Goal: Complete application form

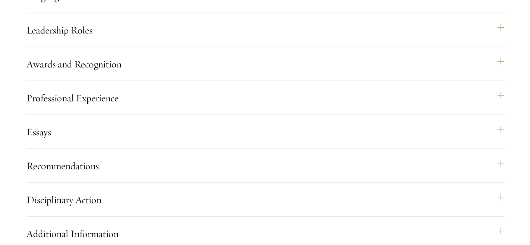
drag, startPoint x: 307, startPoint y: 99, endPoint x: 434, endPoint y: 137, distance: 132.9
copy p "Do you hold Chinese citizenship (Chinese mainland, Hong Kong, Macau, Taiwan)?"
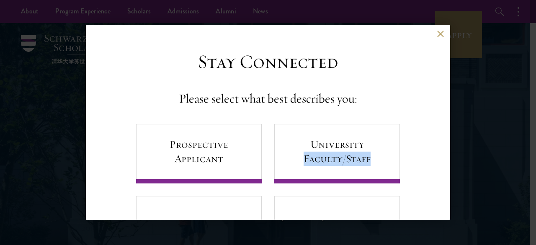
drag, startPoint x: 436, startPoint y: 120, endPoint x: 431, endPoint y: 163, distance: 43.4
click at [431, 163] on div "Stay Connected Please select what best describes you: Prospective Applicant Uni…" at bounding box center [268, 152] width 364 height 205
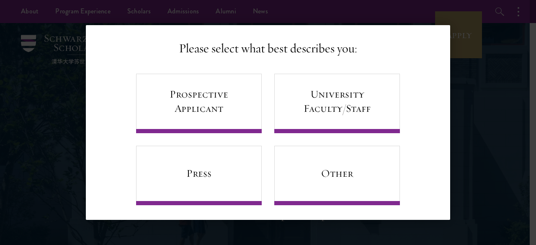
scroll to position [54, 0]
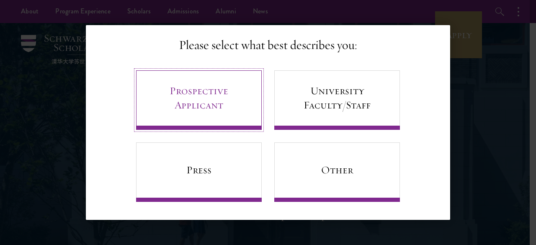
click at [207, 98] on link "Prospective Applicant" at bounding box center [199, 99] width 126 height 59
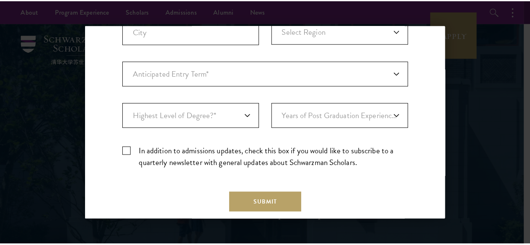
scroll to position [267, 0]
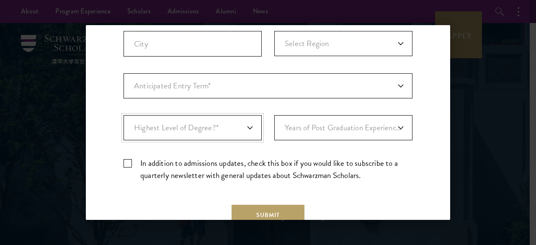
click at [246, 126] on select "Highest Level of Degree?* PHD Bachelor's Master's Current Undergraduate Student" at bounding box center [193, 127] width 138 height 25
click at [393, 124] on select "Years of Post Graduation Experience?* 1 2 3 4 5 6 7 8 9 10" at bounding box center [343, 127] width 138 height 25
click at [454, 114] on div "Back Stay Connected Please select what best describes you: Prospective Applican…" at bounding box center [268, 122] width 536 height 195
